Goal: Find specific page/section: Find specific page/section

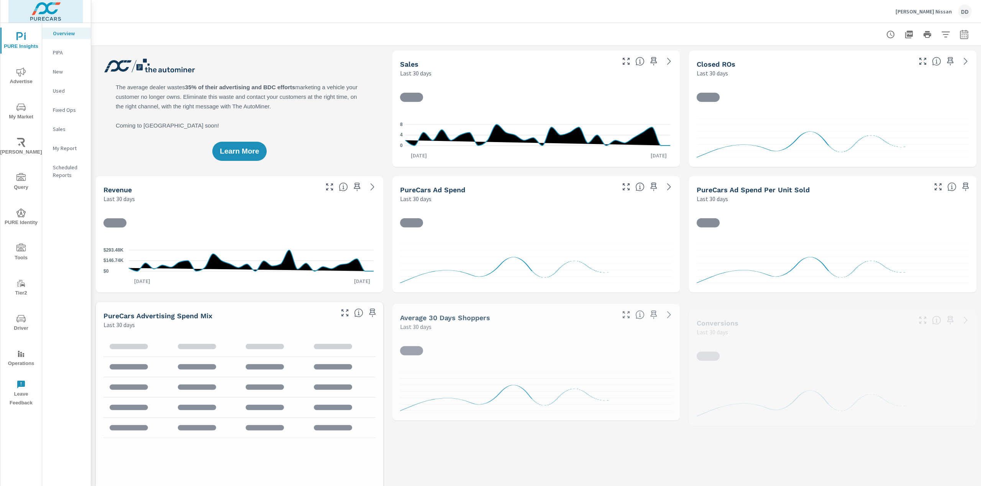
click at [50, 10] on img at bounding box center [45, 11] width 75 height 31
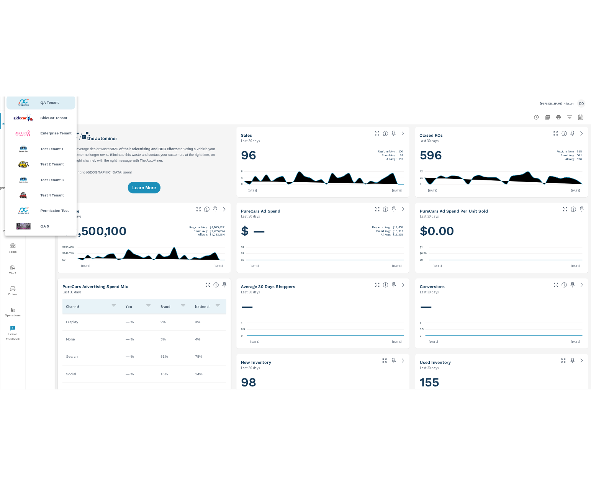
scroll to position [0, 0]
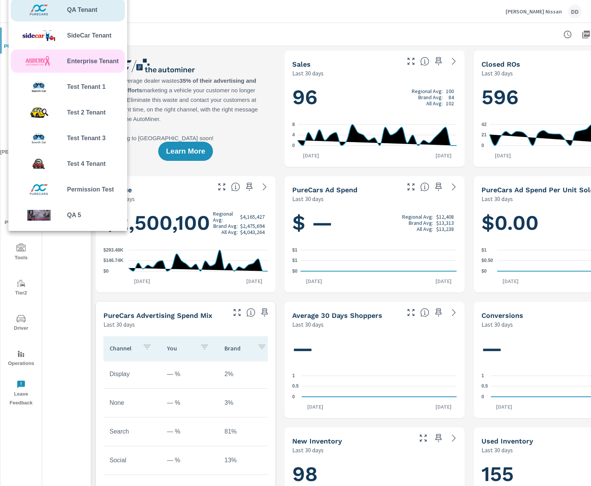
click at [79, 61] on span "Enterprise Tenant" at bounding box center [93, 61] width 52 height 9
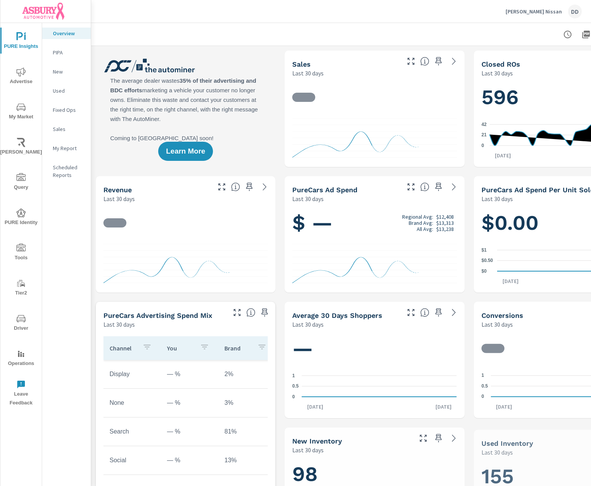
scroll to position [0, 0]
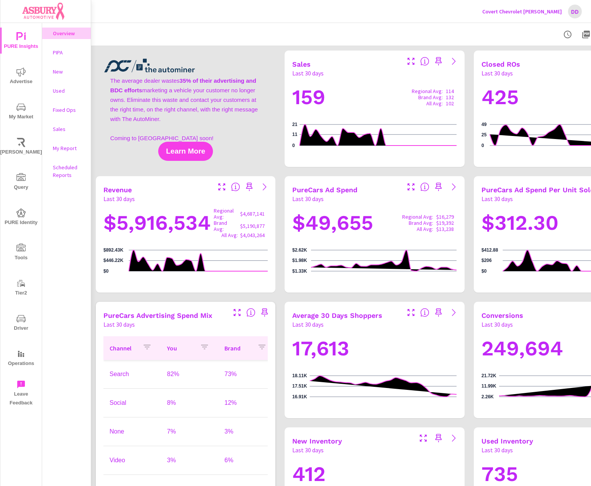
scroll to position [0, 0]
click at [46, 10] on img at bounding box center [45, 11] width 75 height 31
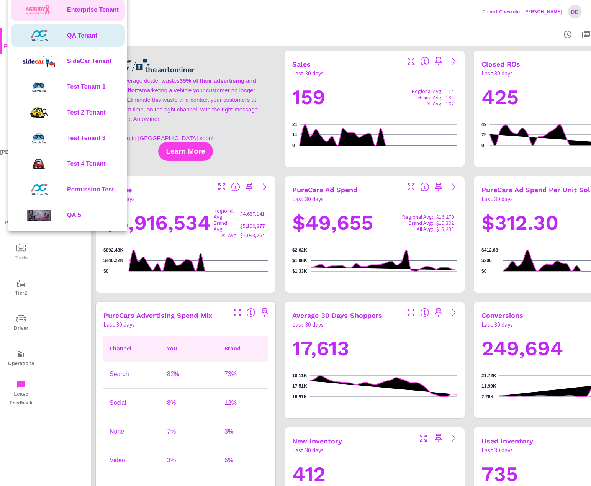
click at [84, 34] on span "QA Tenant" at bounding box center [82, 35] width 30 height 9
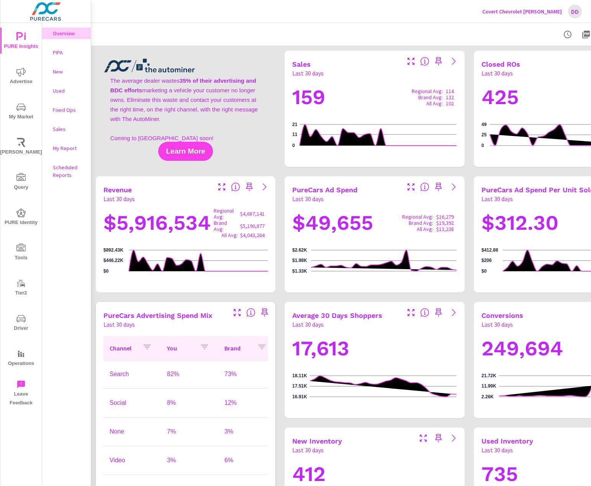
scroll to position [0, 0]
